Goal: Task Accomplishment & Management: Manage account settings

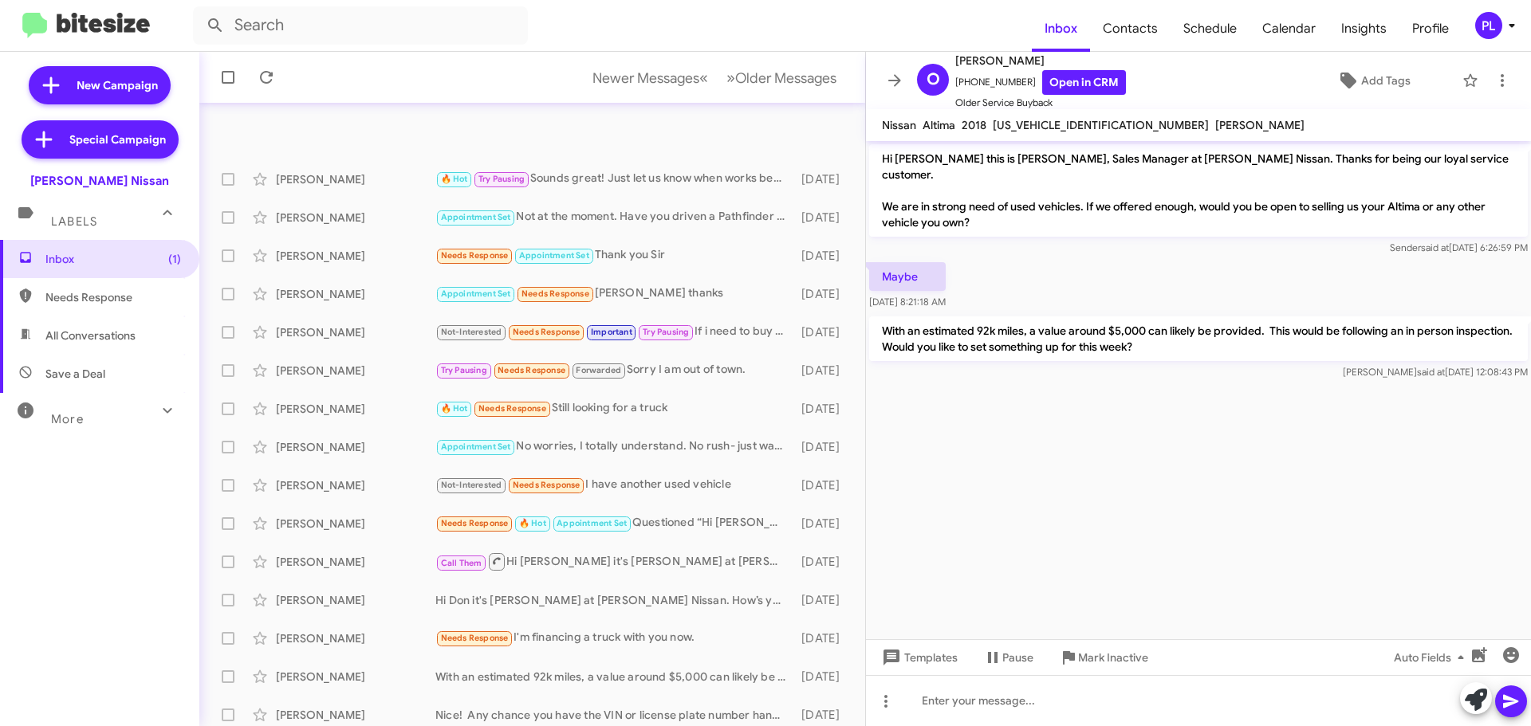
scroll to position [199, 0]
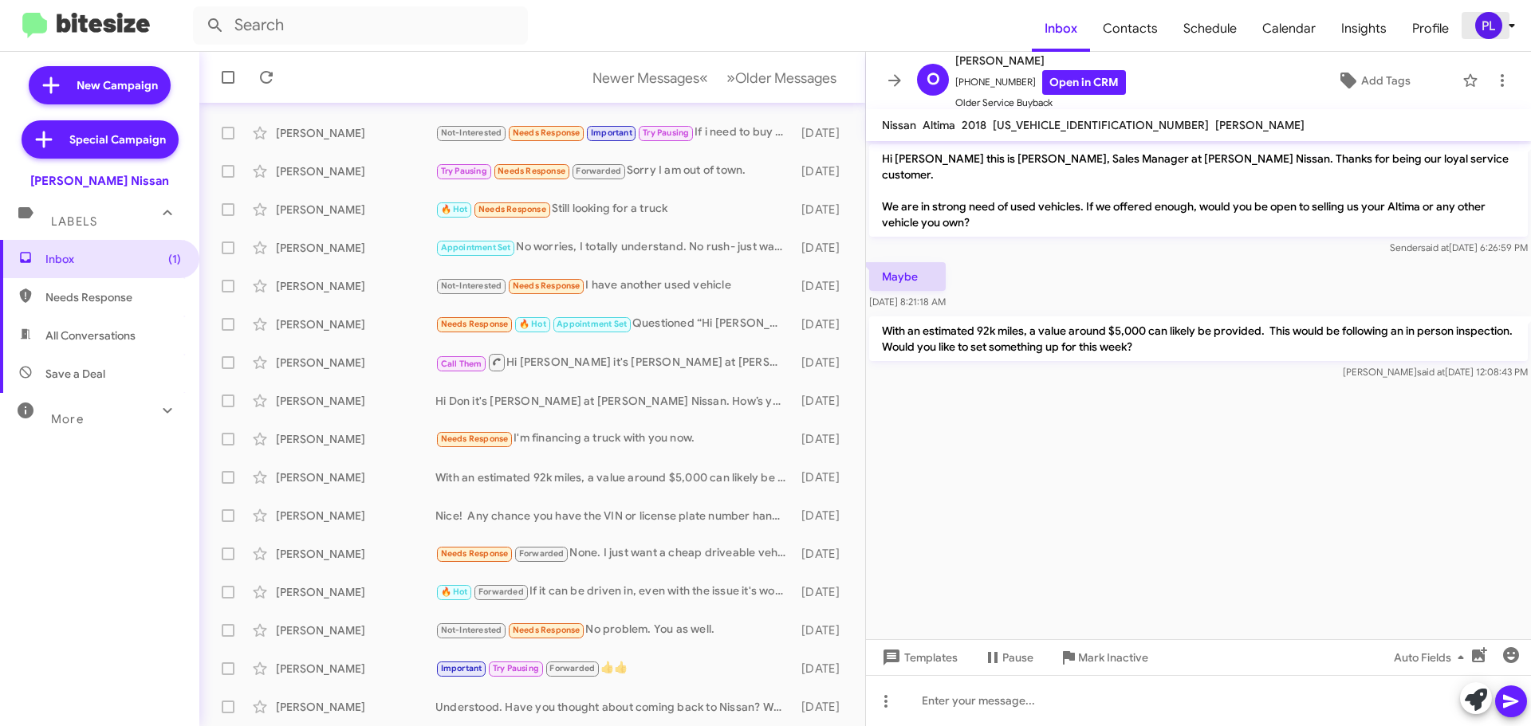
click at [1514, 29] on icon at bounding box center [1511, 25] width 19 height 19
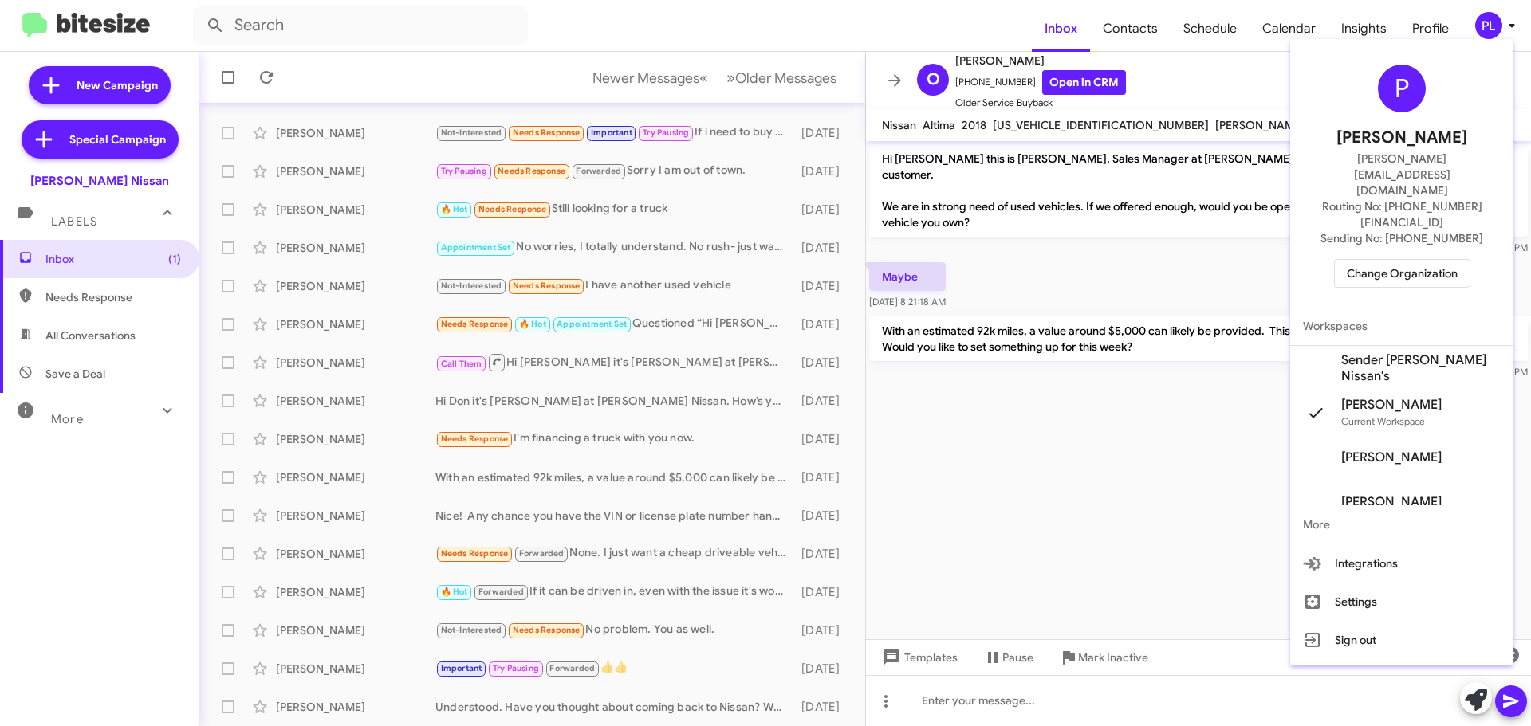
click at [1373, 260] on span "Change Organization" at bounding box center [1402, 273] width 111 height 27
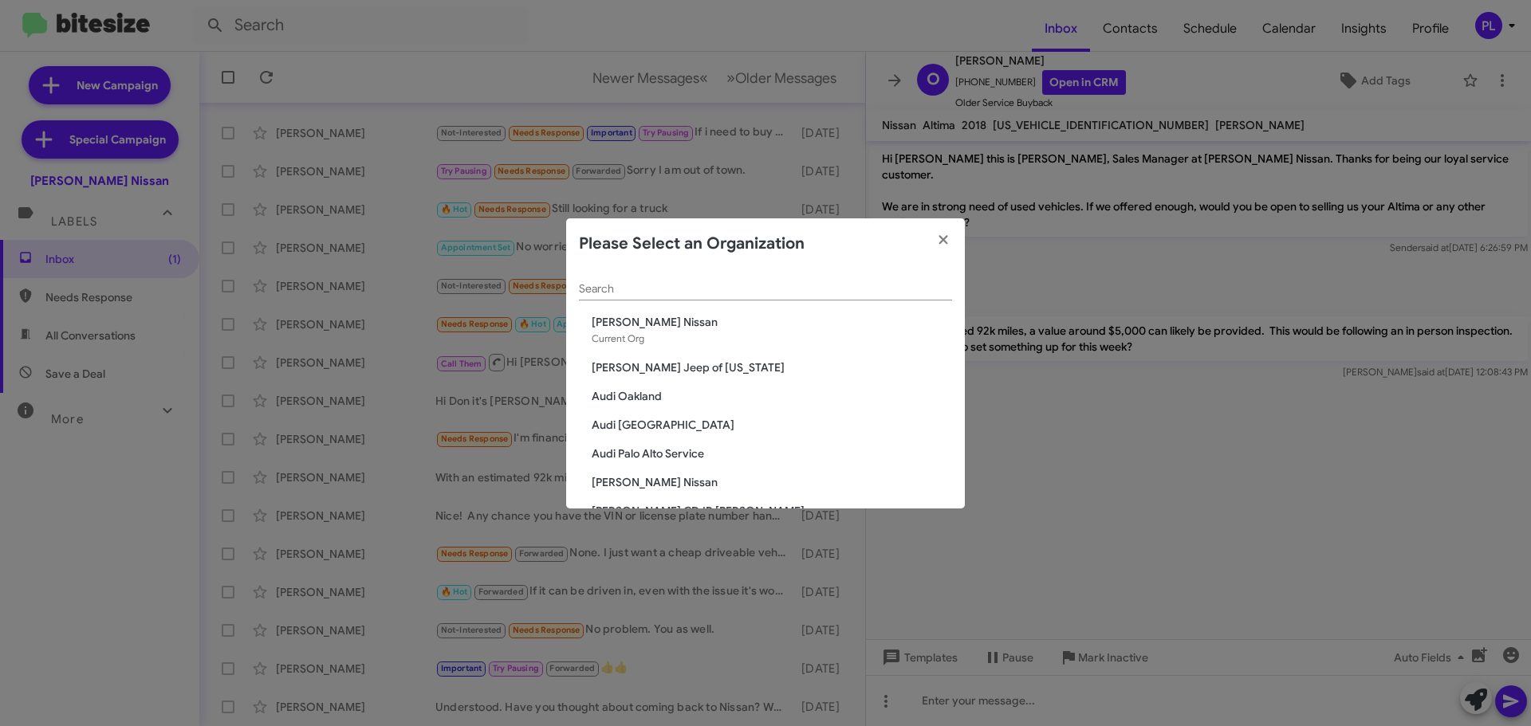
click at [655, 288] on input "Search" at bounding box center [765, 289] width 373 height 13
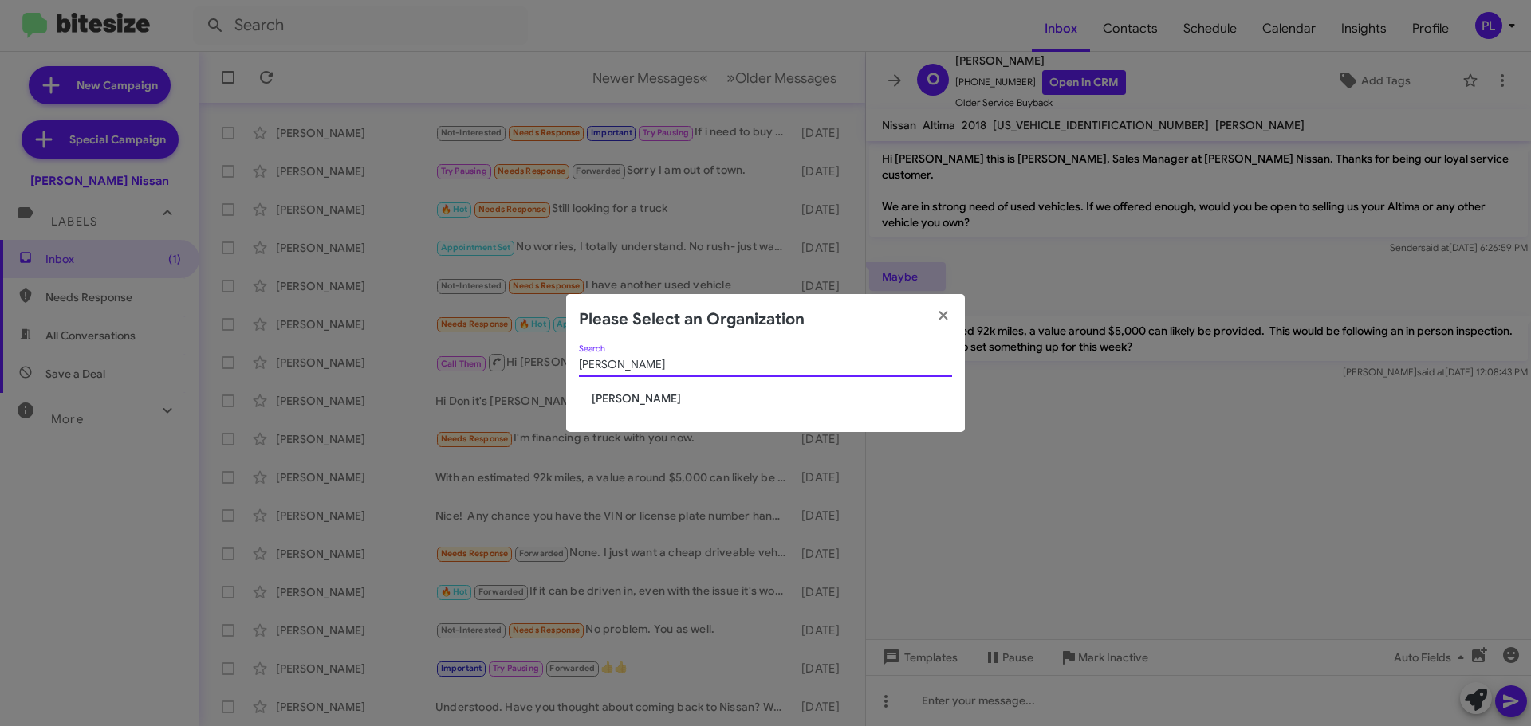
type input "tracy"
click at [650, 399] on span "[PERSON_NAME]" at bounding box center [772, 399] width 360 height 16
